Goal: Task Accomplishment & Management: Manage account settings

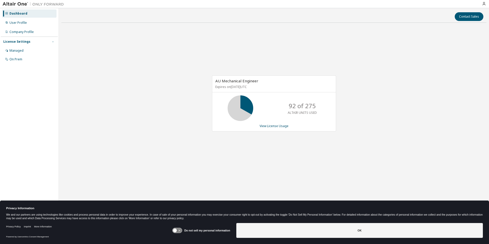
click at [53, 42] on icon "button" at bounding box center [52, 41] width 3 height 3
click at [22, 51] on div "Managed" at bounding box center [16, 51] width 14 height 4
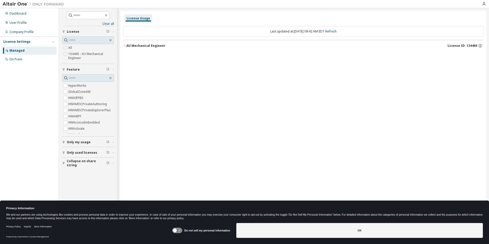
click at [65, 143] on icon "button" at bounding box center [63, 142] width 3 height 3
click at [64, 141] on icon "button" at bounding box center [63, 142] width 3 height 3
click at [111, 25] on link "Clear all" at bounding box center [88, 24] width 52 height 4
click at [21, 61] on div "On Prem" at bounding box center [15, 59] width 13 height 4
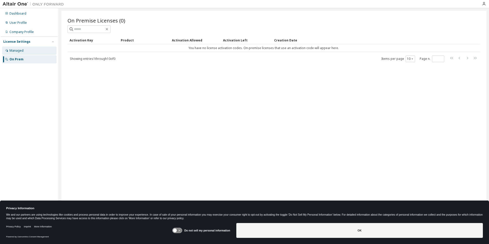
click at [22, 51] on div "Managed" at bounding box center [16, 51] width 14 height 4
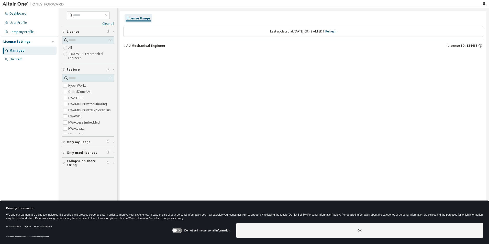
click at [180, 230] on icon at bounding box center [177, 230] width 9 height 5
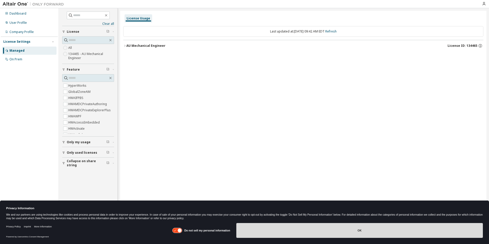
click at [327, 229] on button "OK" at bounding box center [359, 230] width 247 height 15
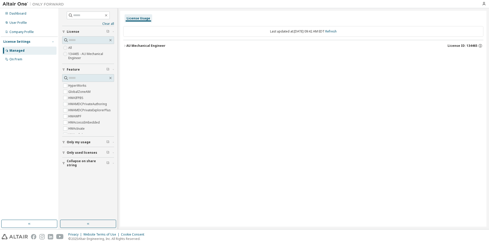
click at [53, 40] on span "button" at bounding box center [53, 42] width 4 height 4
click at [44, 225] on button "button" at bounding box center [29, 224] width 56 height 8
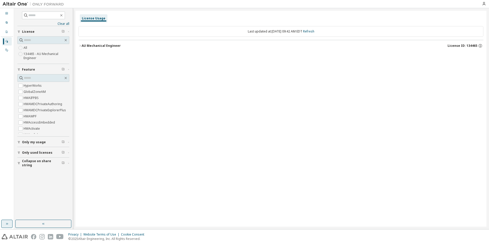
click at [8, 224] on icon "button" at bounding box center [7, 224] width 4 height 4
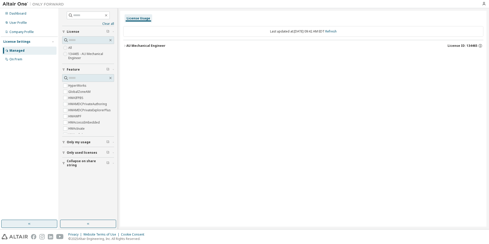
click at [113, 31] on icon "button" at bounding box center [113, 32] width 3 height 2
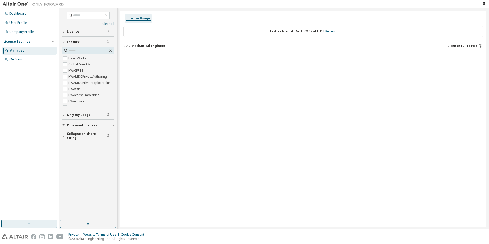
click at [113, 31] on icon "button" at bounding box center [113, 32] width 3 height 2
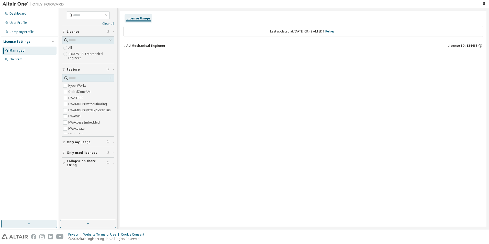
click at [72, 31] on span "License" at bounding box center [73, 32] width 13 height 4
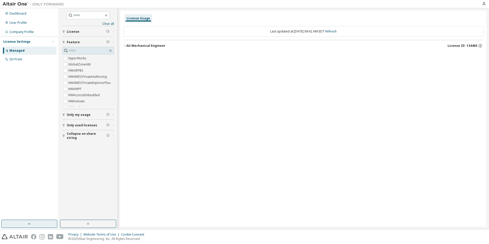
click at [70, 31] on span "License" at bounding box center [73, 32] width 13 height 4
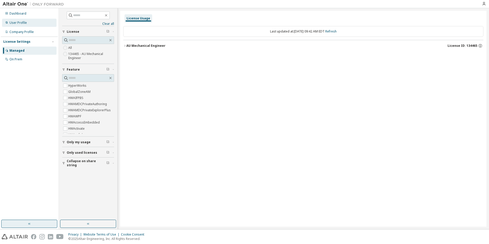
click at [33, 24] on div "User Profile" at bounding box center [29, 23] width 55 height 8
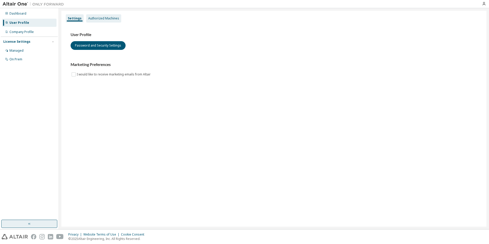
click at [106, 17] on div "Authorized Machines" at bounding box center [103, 18] width 31 height 4
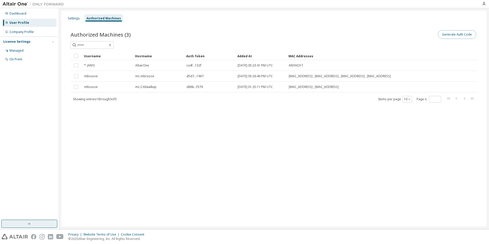
click at [448, 34] on button "Generate Auth Code" at bounding box center [457, 34] width 38 height 9
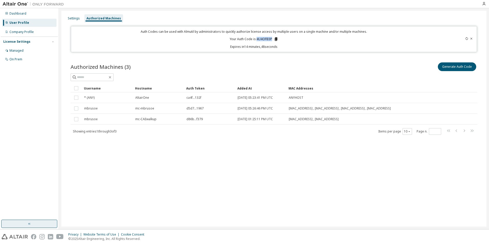
drag, startPoint x: 272, startPoint y: 38, endPoint x: 256, endPoint y: 39, distance: 15.6
click at [256, 39] on p "Your Auth Code is: 4U4OFB3P" at bounding box center [254, 39] width 49 height 5
copy p "4U4OFB3P"
click at [124, 180] on div "Settings Authorized Machines Auth Codes can be used with Almutil by administrat…" at bounding box center [273, 119] width 425 height 216
